Goal: Task Accomplishment & Management: Manage account settings

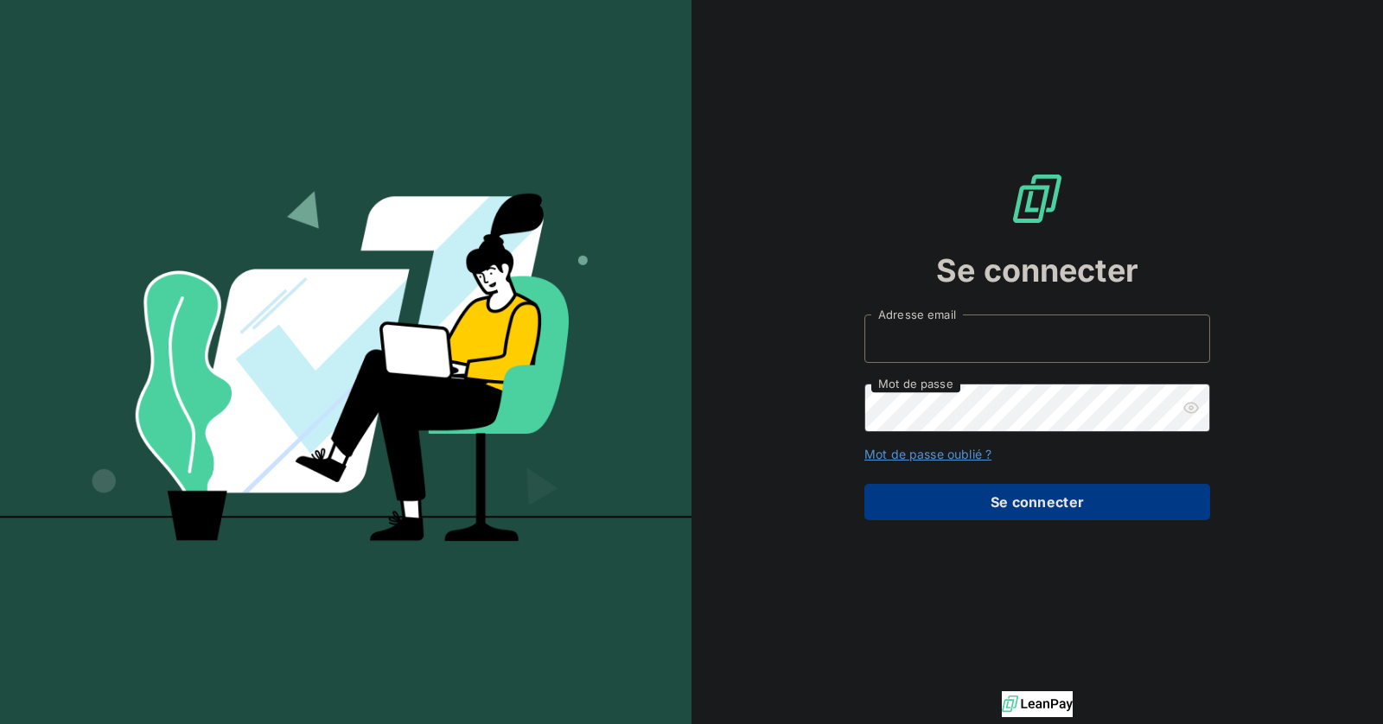
type input "[PERSON_NAME][EMAIL_ADDRESS][DOMAIN_NAME]"
click at [1068, 506] on button "Se connecter" at bounding box center [1037, 502] width 346 height 36
